Goal: Use online tool/utility: Utilize a website feature to perform a specific function

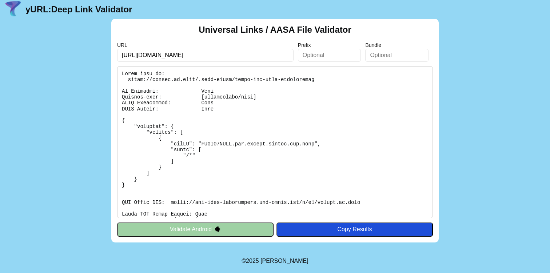
click at [227, 230] on button "Validate Android" at bounding box center [195, 230] width 157 height 14
